Goal: Information Seeking & Learning: Learn about a topic

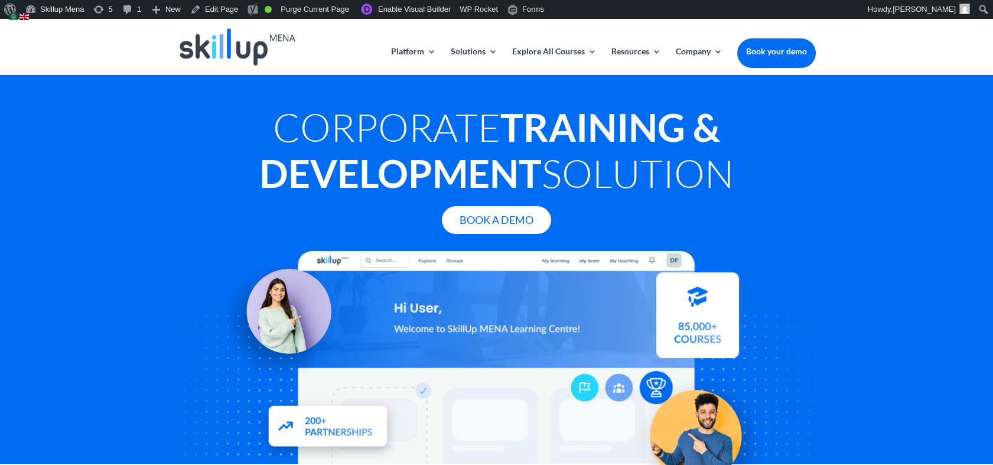
click at [24, 18] on img at bounding box center [23, 16] width 9 height 7
click at [12, 17] on img at bounding box center [13, 16] width 9 height 7
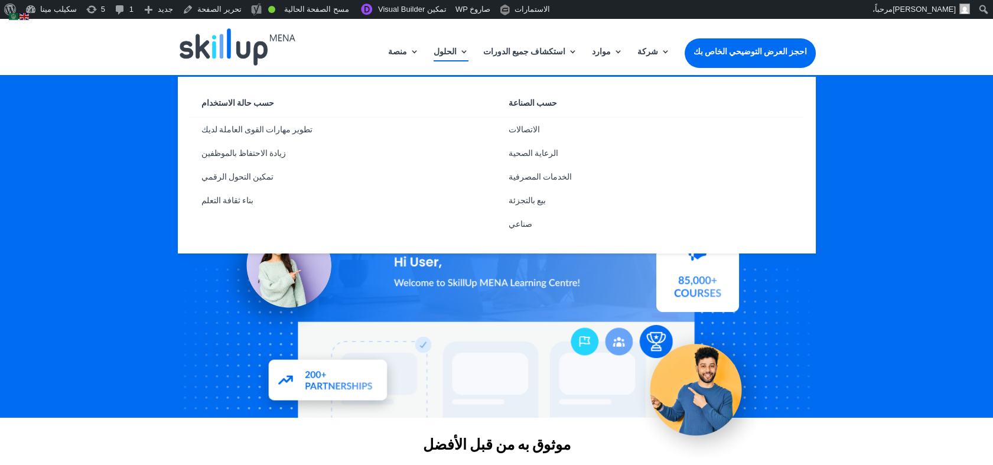
click at [456, 53] on font "الحلول" at bounding box center [444, 51] width 23 height 10
drag, startPoint x: 531, startPoint y: 151, endPoint x: 526, endPoint y: 160, distance: 11.1
click at [531, 151] on font "الرعاية الصحية" at bounding box center [533, 153] width 50 height 10
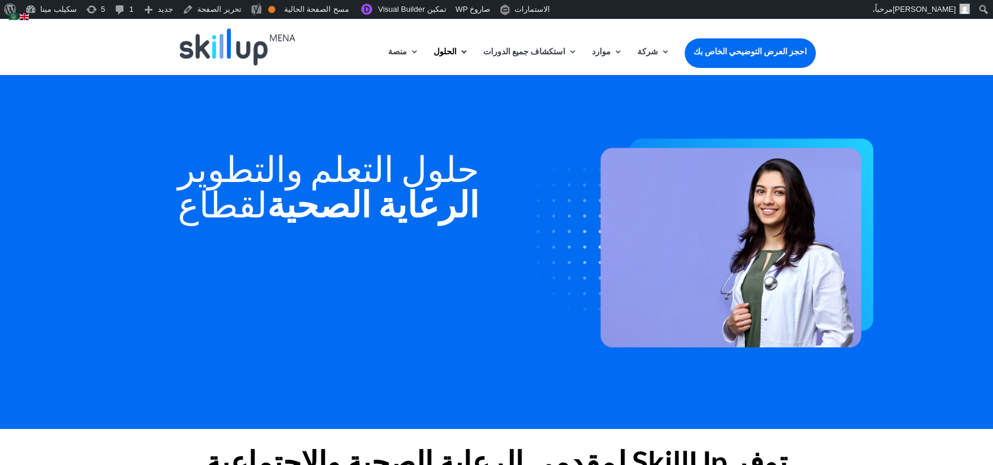
click at [25, 17] on img at bounding box center [23, 16] width 9 height 7
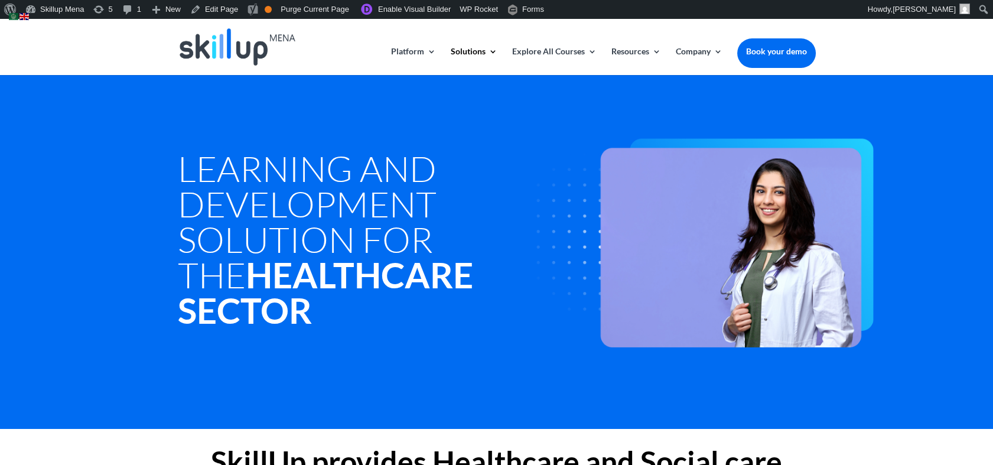
click at [22, 18] on img at bounding box center [23, 16] width 9 height 7
click at [14, 15] on img at bounding box center [13, 16] width 9 height 7
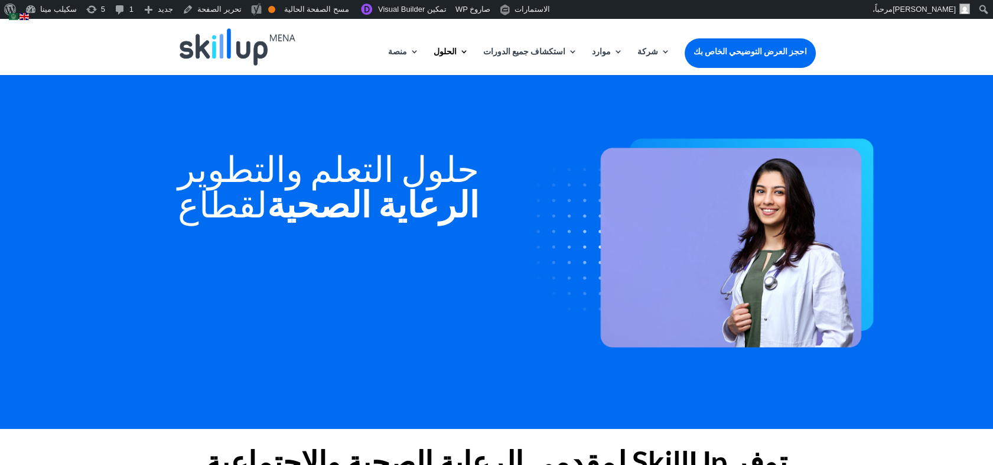
click at [25, 18] on img at bounding box center [23, 16] width 9 height 7
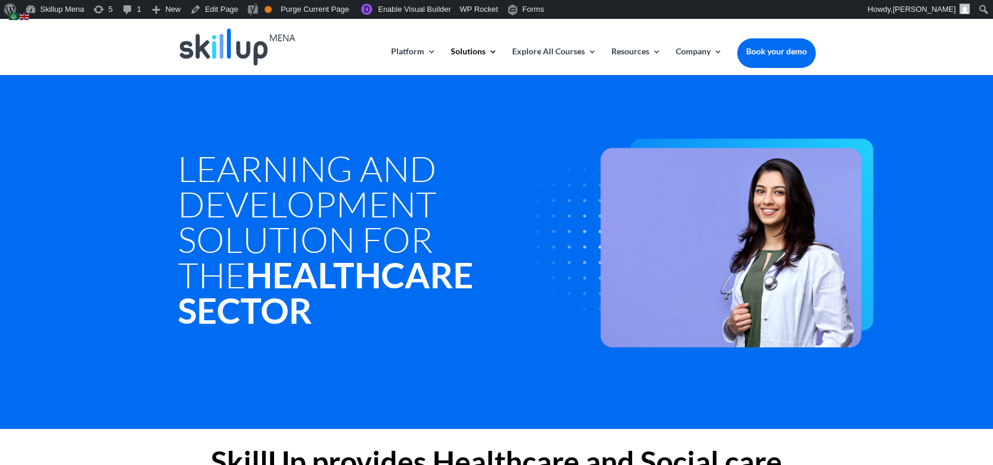
click at [13, 19] on img at bounding box center [13, 16] width 9 height 7
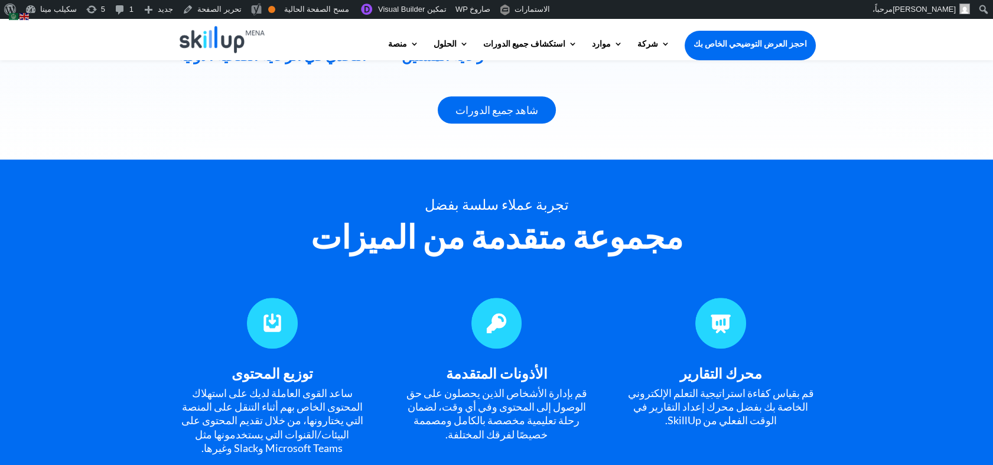
scroll to position [787, 0]
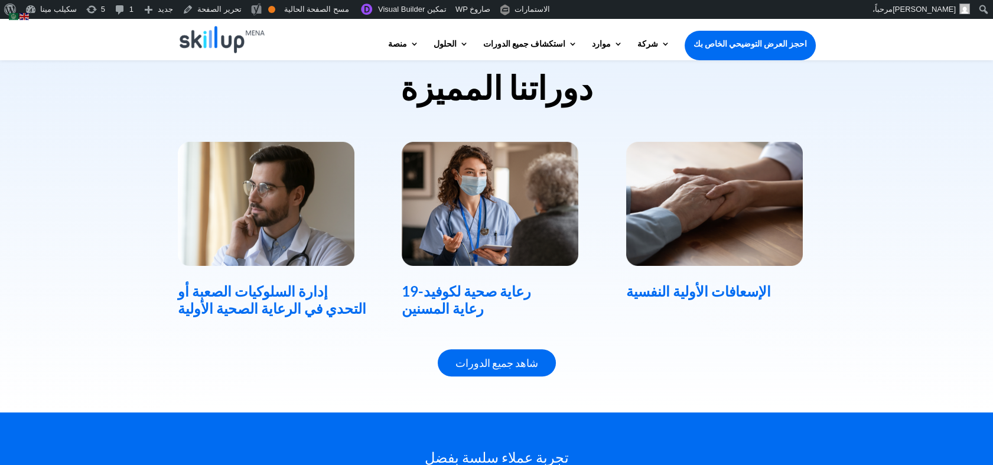
click at [113, 139] on div "دوراتنا المميزة إدارة السلوكيات الصعبة أو التحدي في الرعاية الصحية الأولية رعاي…" at bounding box center [496, 223] width 993 height 379
drag, startPoint x: 693, startPoint y: 341, endPoint x: 217, endPoint y: 10, distance: 580.0
click at [693, 349] on div "شاهد جميع الدورات" at bounding box center [497, 363] width 638 height 28
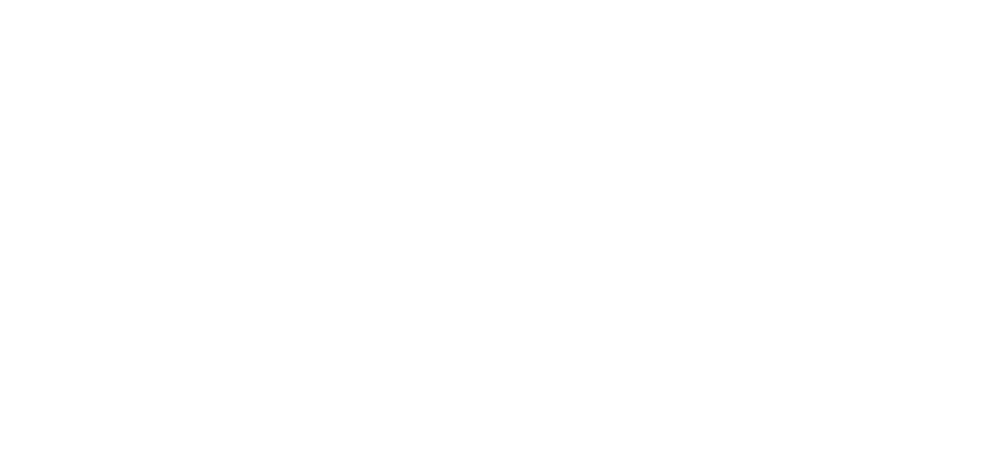
type input "****"
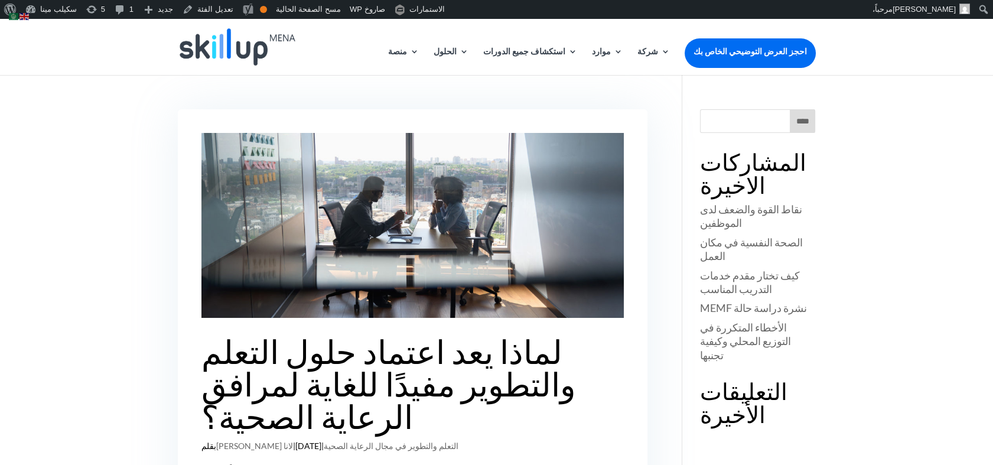
click at [73, 141] on div "لماذا يعد اعتماد حلول التعلم والتطوير مفيدًا للغاية لمرافق الرعاية الصحية؟ بقلم…" at bounding box center [496, 320] width 993 height 490
click at [112, 313] on div "لماذا يعد اعتماد حلول التعلم والتطوير مفيدًا للغاية لمرافق الرعاية الصحية؟ بقلم…" at bounding box center [496, 320] width 993 height 490
click at [24, 18] on img at bounding box center [23, 16] width 9 height 7
type input "******"
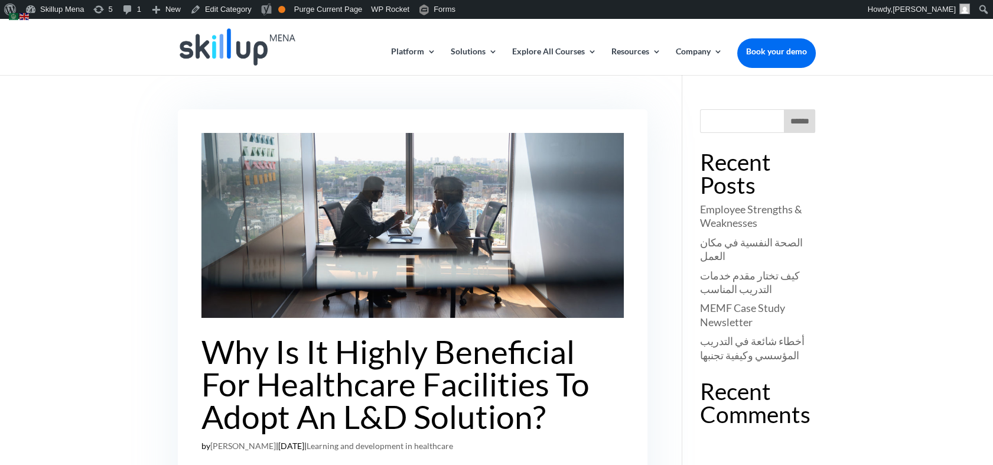
click at [186, 350] on article "Why Is It Highly Beneficial For Healthcare Facilities To Adopt An L&D Solution?…" at bounding box center [412, 319] width 469 height 420
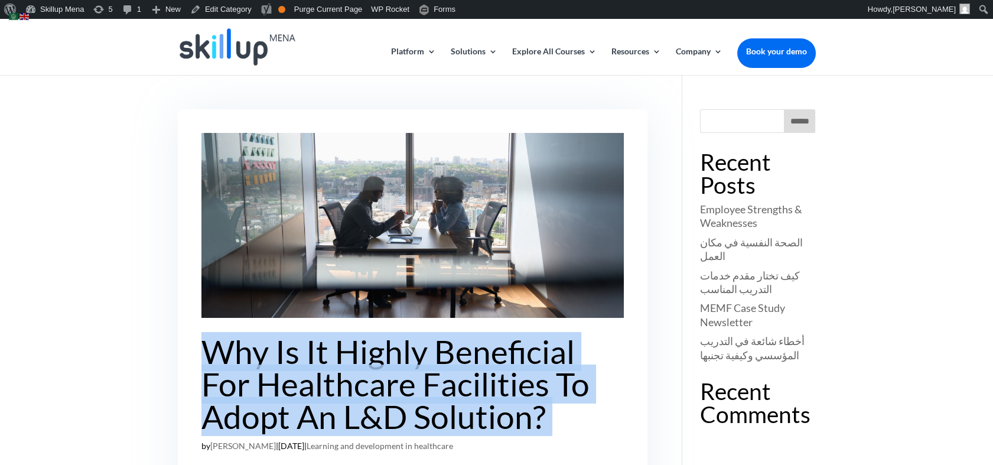
click at [186, 350] on article "Why Is It Highly Beneficial For Healthcare Facilities To Adopt An L&D Solution?…" at bounding box center [412, 319] width 469 height 420
click at [26, 18] on img at bounding box center [23, 16] width 9 height 7
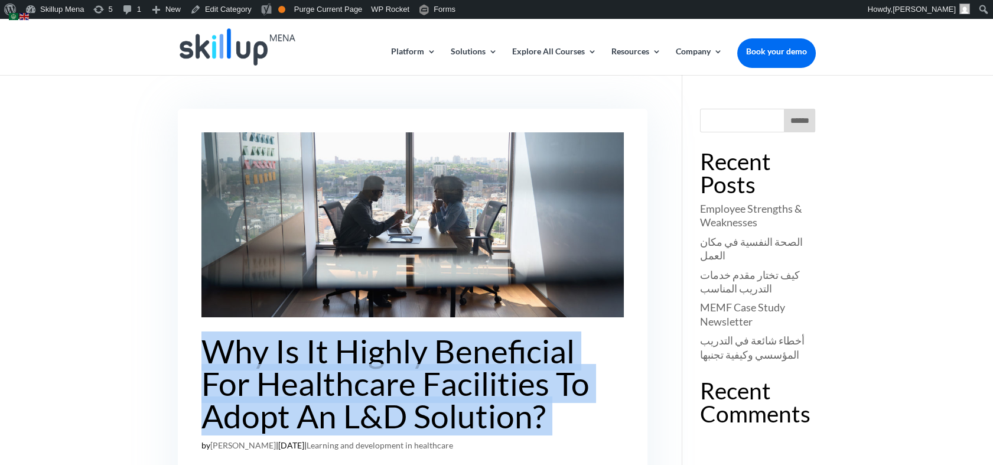
click at [11, 17] on img at bounding box center [13, 16] width 9 height 7
type input "****"
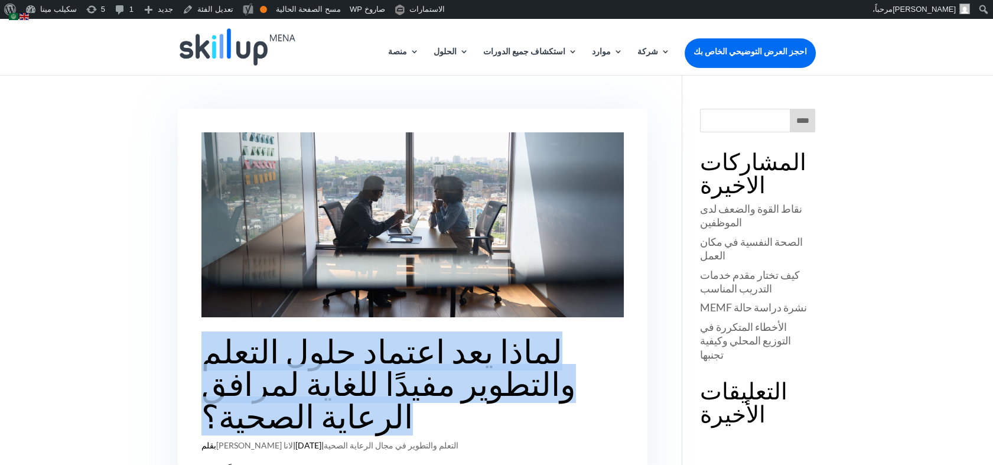
click at [17, 15] on img at bounding box center [13, 16] width 9 height 7
type input "****"
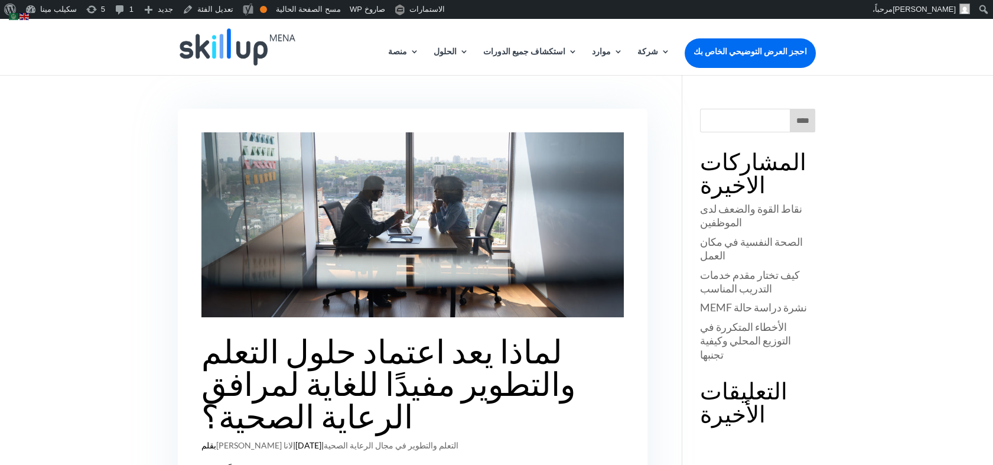
click at [379, 430] on article "لماذا يعد اعتماد حلول التعلم والتطوير مفيدًا للغاية لمرافق الرعاية الصحية؟ بقلم…" at bounding box center [412, 312] width 469 height 407
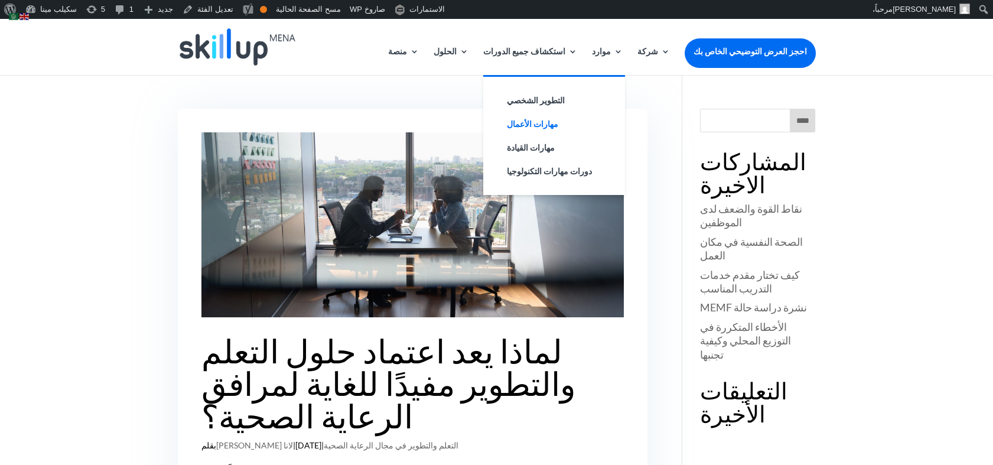
click at [558, 119] on font "مهارات الأعمال" at bounding box center [532, 124] width 51 height 10
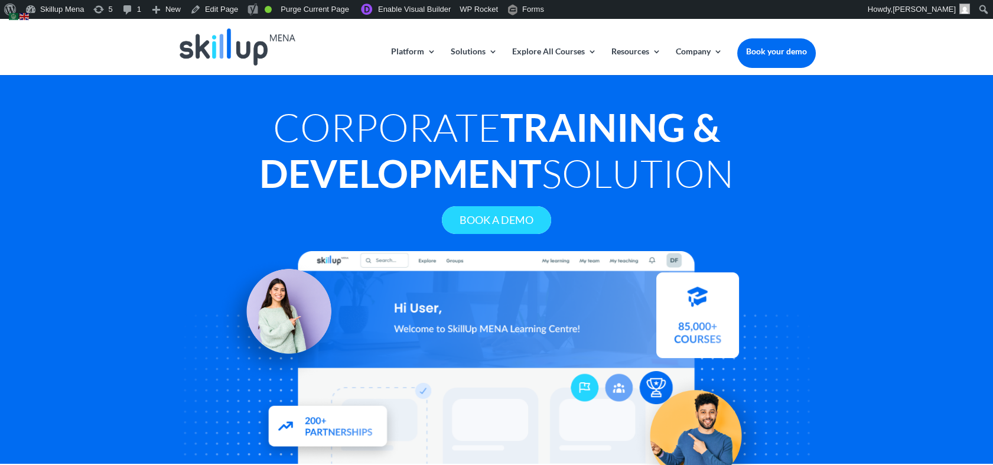
click at [455, 218] on link "Book A Demo" at bounding box center [496, 220] width 109 height 28
click at [461, 156] on strong "Training & Development" at bounding box center [489, 150] width 461 height 92
drag, startPoint x: 449, startPoint y: 185, endPoint x: 465, endPoint y: 229, distance: 46.3
click at [465, 229] on div "Corporate Training & Development Solution Book A Demo" at bounding box center [497, 284] width 638 height 360
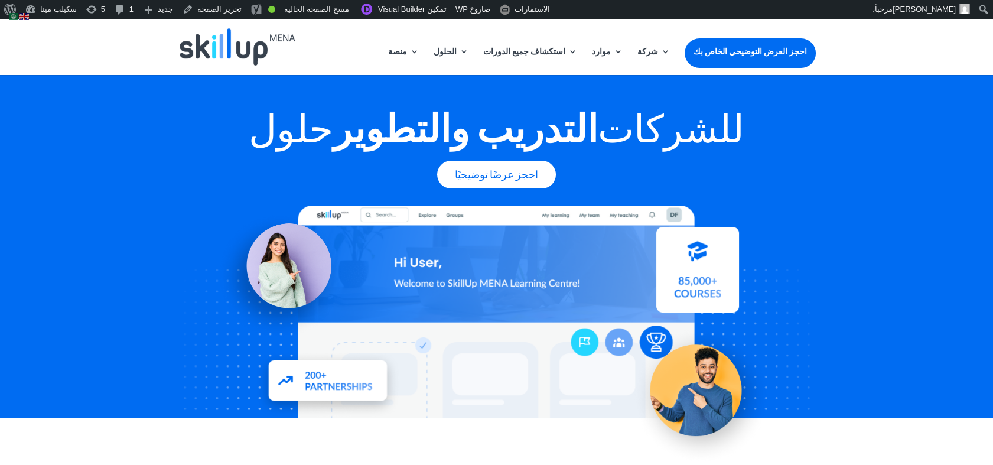
click at [113, 152] on div "حلول التدريب والتطوير للشركات احجز عرضًا توضيحيًا" at bounding box center [496, 246] width 993 height 343
drag, startPoint x: 248, startPoint y: 298, endPoint x: 170, endPoint y: 208, distance: 119.3
drag, startPoint x: 170, startPoint y: 208, endPoint x: 854, endPoint y: 242, distance: 684.6
click at [855, 243] on div "حلول التدريب والتطوير للشركات احجز عرضًا توضيحيًا" at bounding box center [496, 246] width 993 height 343
click at [85, 157] on div "حلول التدريب والتطوير للشركات احجز عرضًا توضيحيًا" at bounding box center [496, 246] width 993 height 343
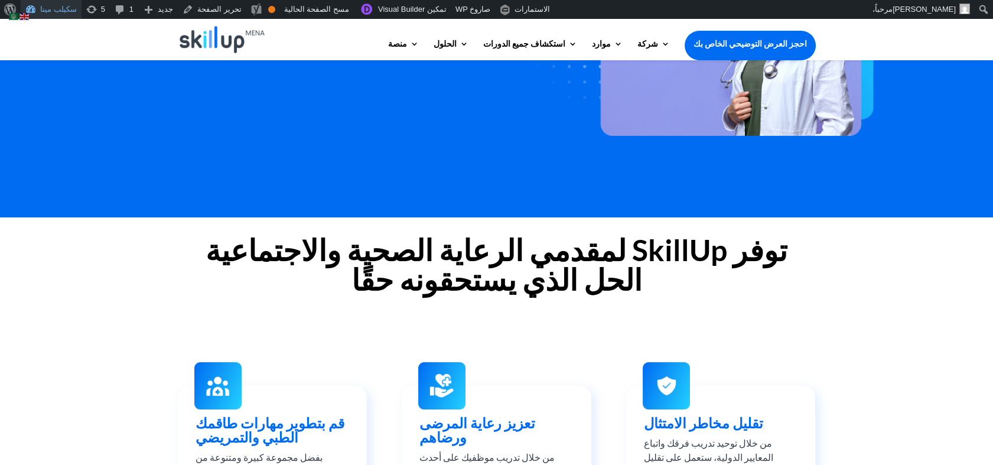
scroll to position [195, 0]
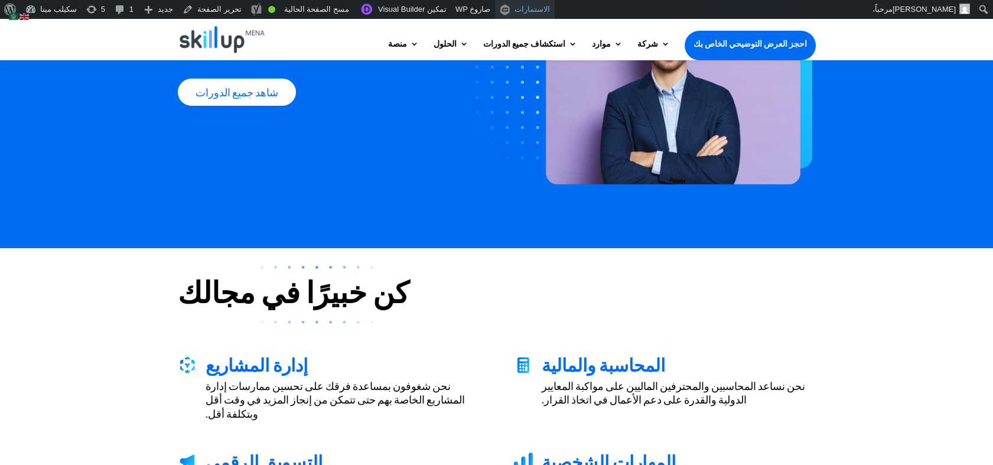
scroll to position [197, 0]
